Goal: Navigation & Orientation: Find specific page/section

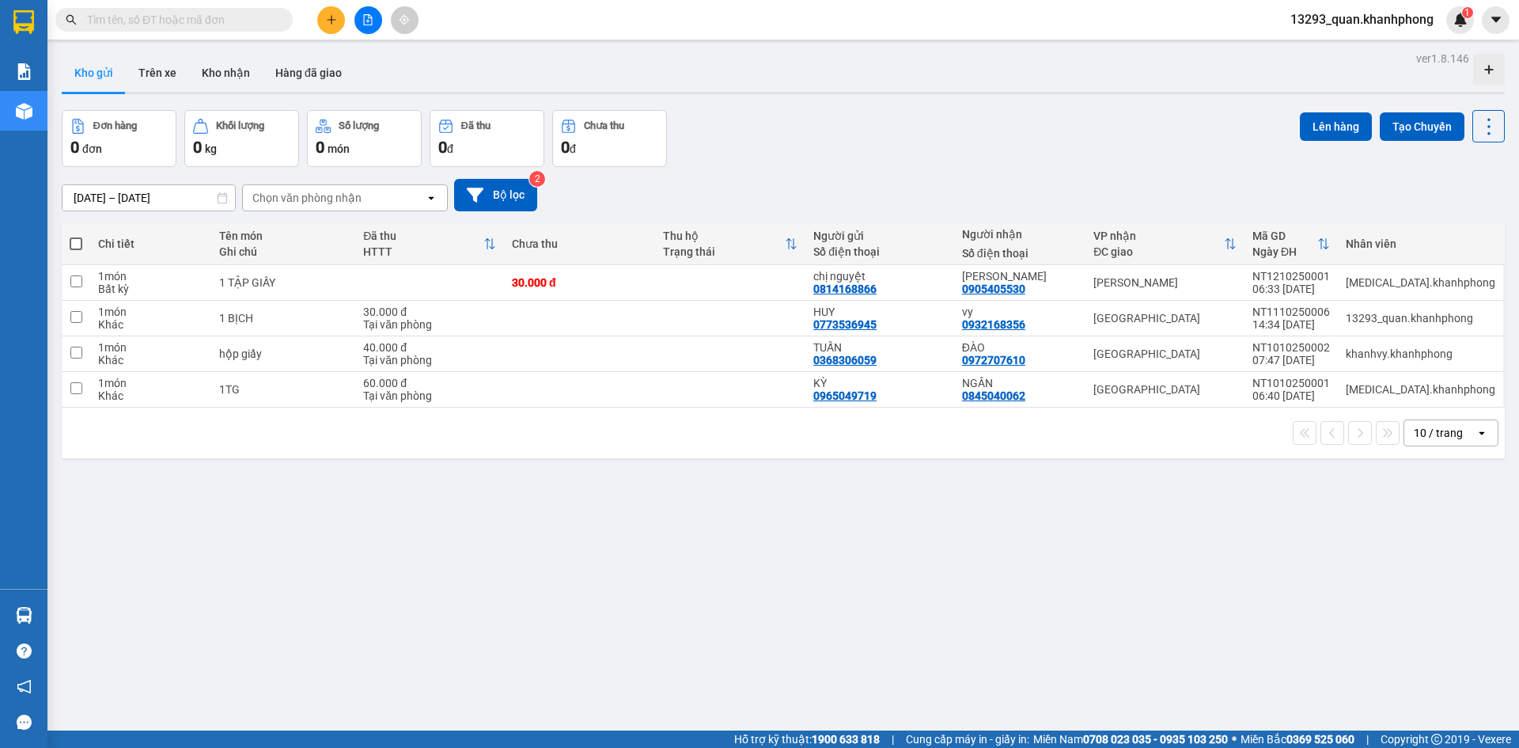
click at [928, 136] on div "Đơn hàng 0 đơn Khối lượng 0 kg Số lượng 0 món Đã thu 0 đ Chưa thu 0 đ Lên hàng …" at bounding box center [783, 138] width 1443 height 57
click at [934, 143] on div "Đơn hàng 4 đơn Khối lượng 0 kg Số lượng 4 món Đã thu 130.000 đ Chưa thu 30.000 …" at bounding box center [783, 138] width 1443 height 57
click at [886, 148] on div "Đơn hàng 4 đơn Khối lượng 0 kg Số lượng 4 món Đã thu 130.000 đ Chưa thu 30.000 …" at bounding box center [783, 138] width 1443 height 57
click at [883, 160] on div "Đơn hàng 4 đơn Khối lượng 0 kg Số lượng 4 món Đã thu 130.000 đ Chưa thu 30.000 …" at bounding box center [783, 138] width 1443 height 57
